Goal: Information Seeking & Learning: Learn about a topic

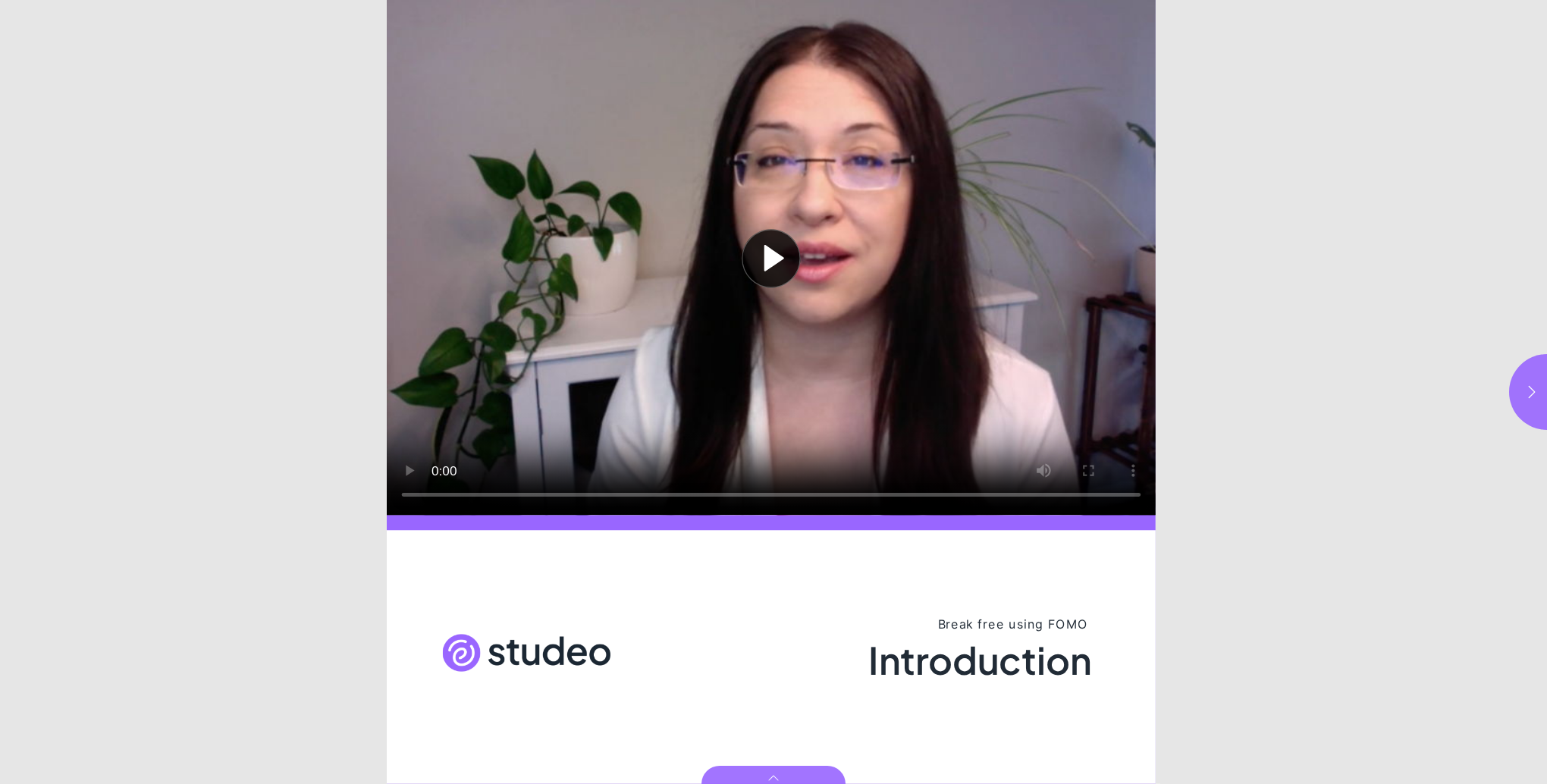
click at [772, 268] on button "Play video" at bounding box center [771, 258] width 769 height 516
click at [1392, 0] on html "Introduction Break free using FOMO Introduction Page * of 6 [URL][DOMAIN_NAME]" at bounding box center [774, 0] width 1547 height 0
drag, startPoint x: 1470, startPoint y: 684, endPoint x: 1438, endPoint y: 699, distance: 35.3
click at [1468, 0] on html "Introduction Break free using FOMO Introduction Page * of 6 [URL][DOMAIN_NAME]" at bounding box center [774, 0] width 1547 height 0
click at [807, 608] on div "Page 1" at bounding box center [771, 656] width 769 height 253
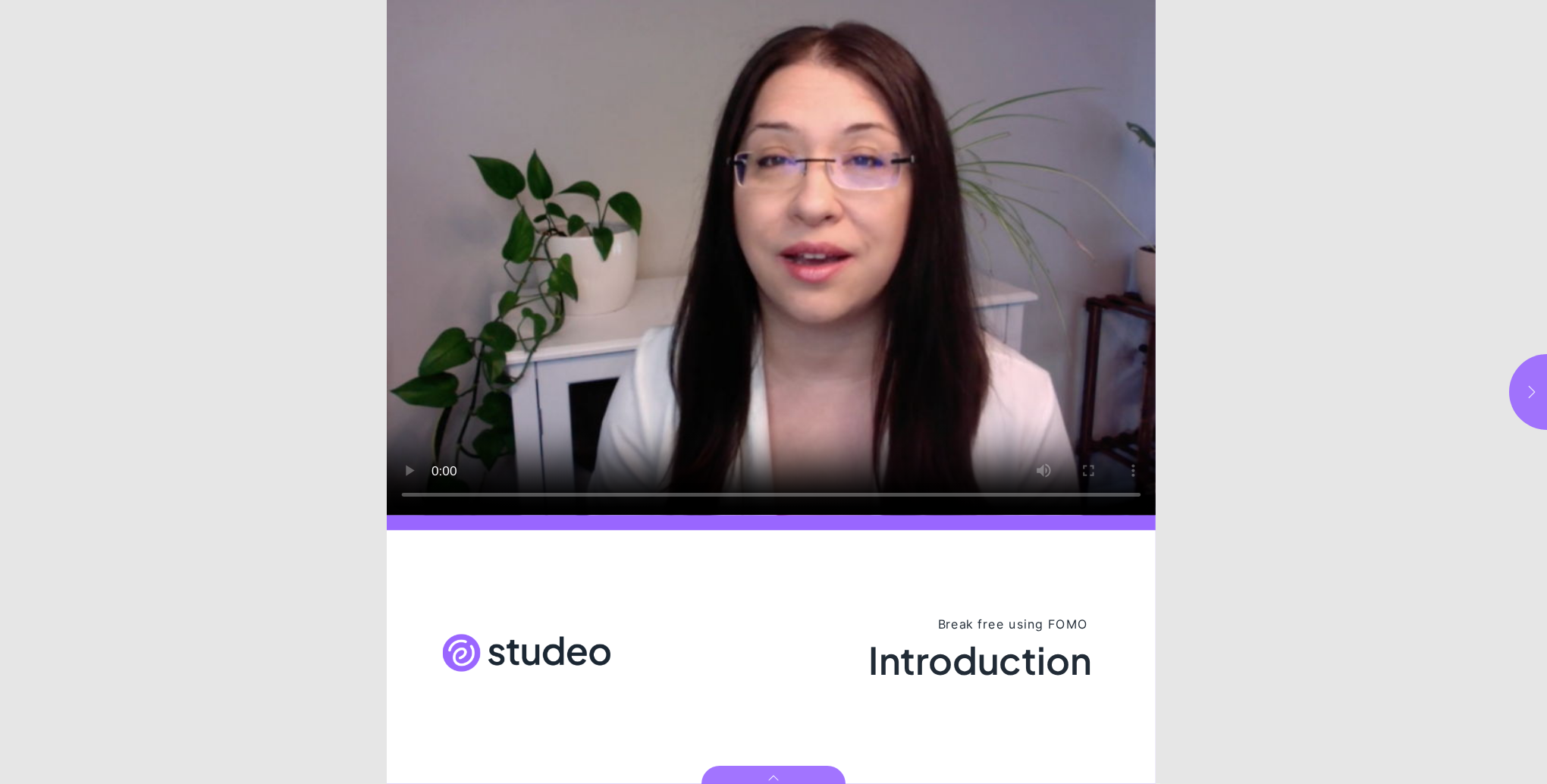
click at [1528, 394] on icon "button" at bounding box center [1532, 392] width 15 height 15
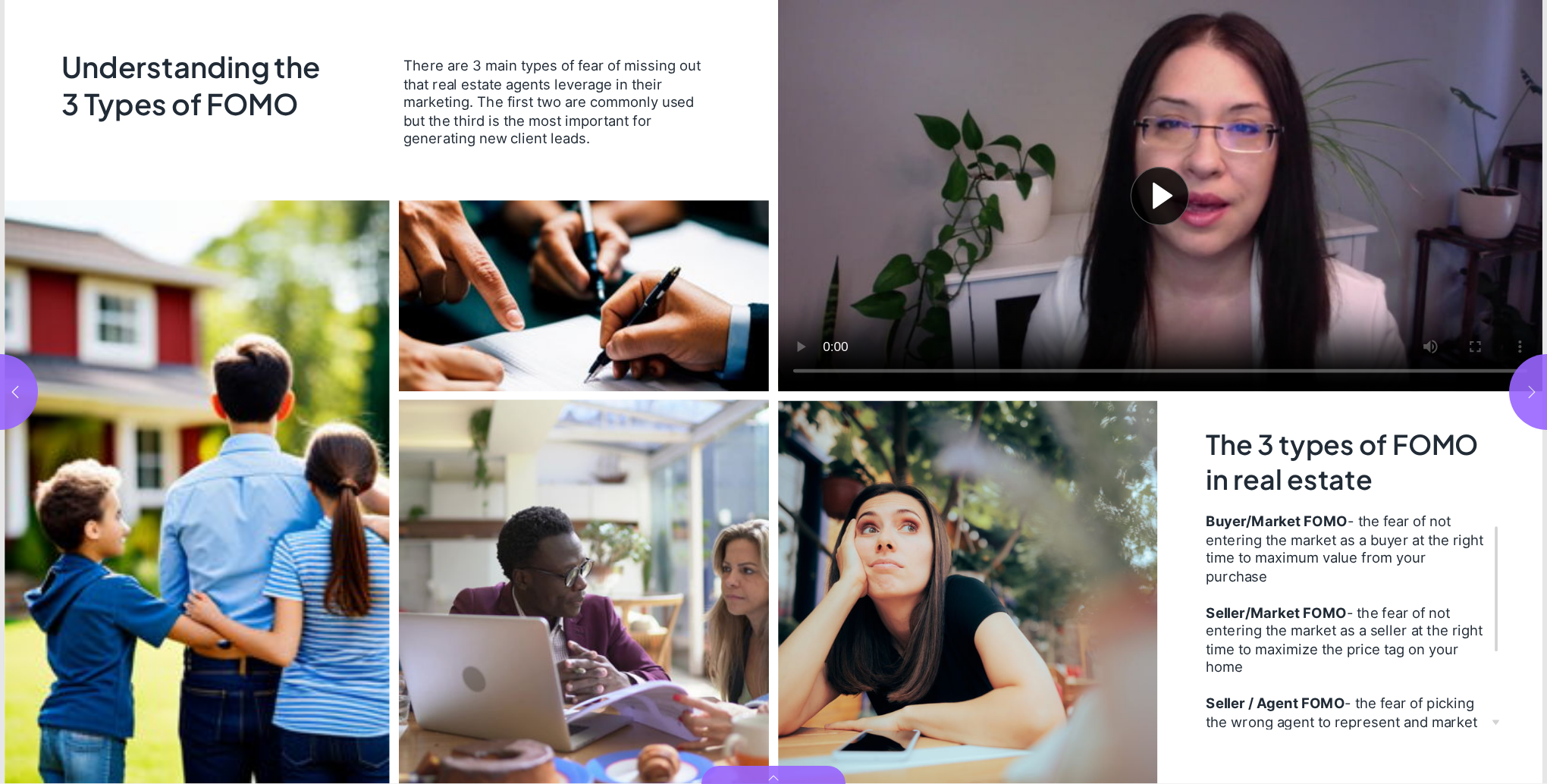
click at [1531, 375] on button "button" at bounding box center [1547, 392] width 76 height 76
type input "***"
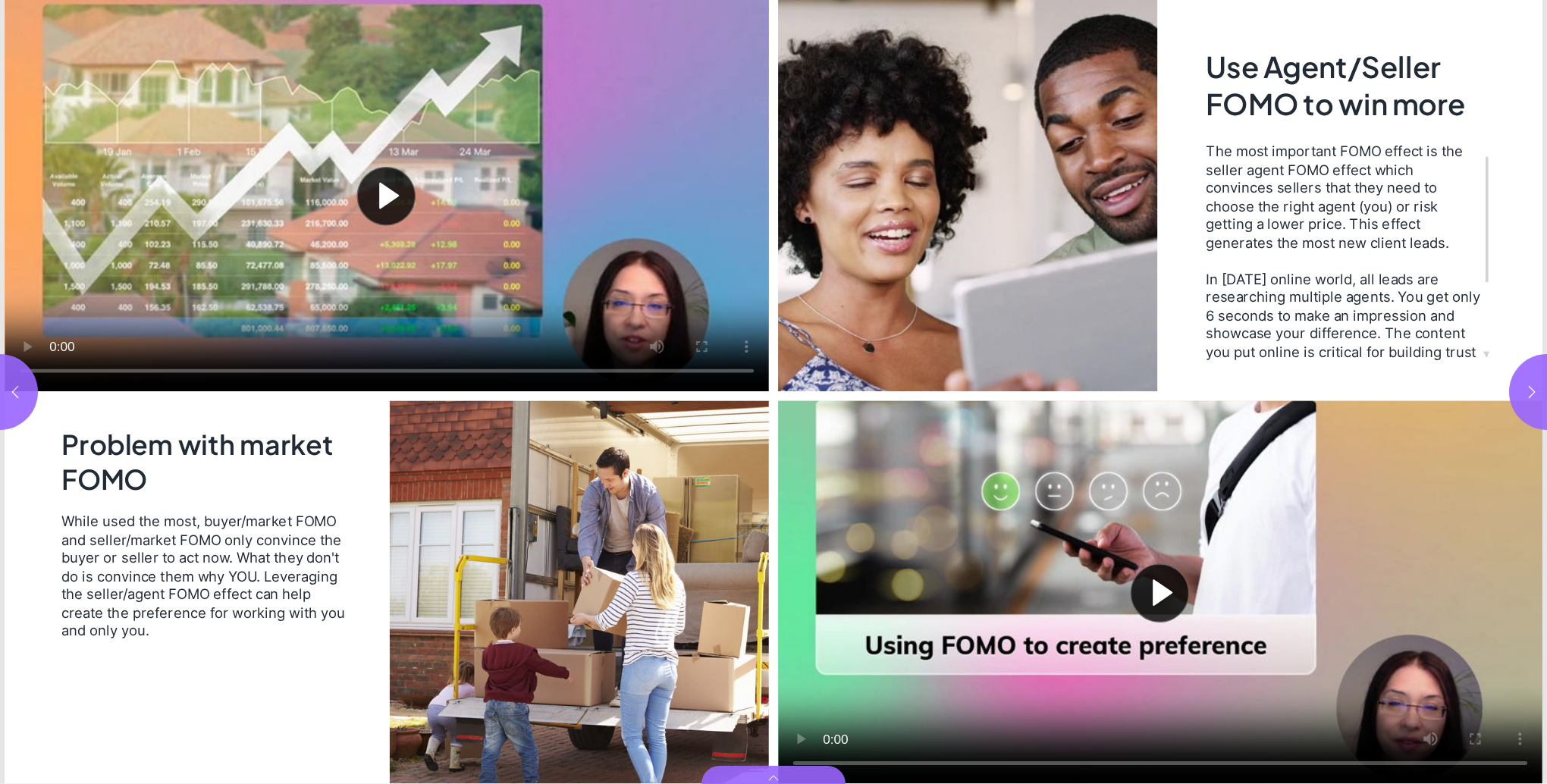
click at [1158, 590] on button "Play video" at bounding box center [1160, 592] width 764 height 383
click at [1178, 586] on video "Video" at bounding box center [1160, 592] width 764 height 383
